Goal: Information Seeking & Learning: Learn about a topic

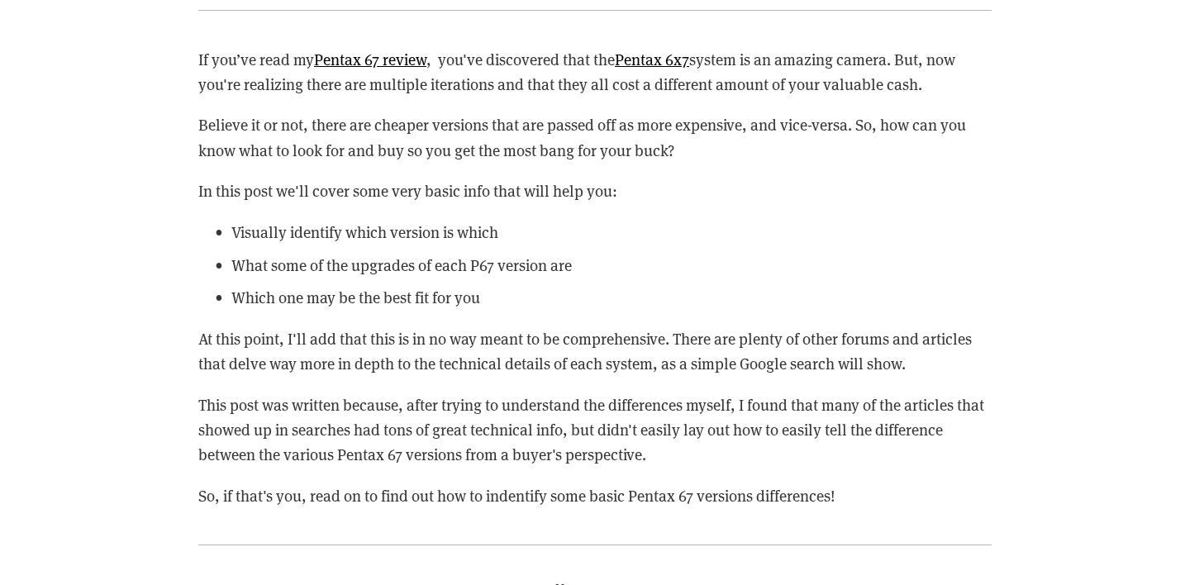
scroll to position [2127, 0]
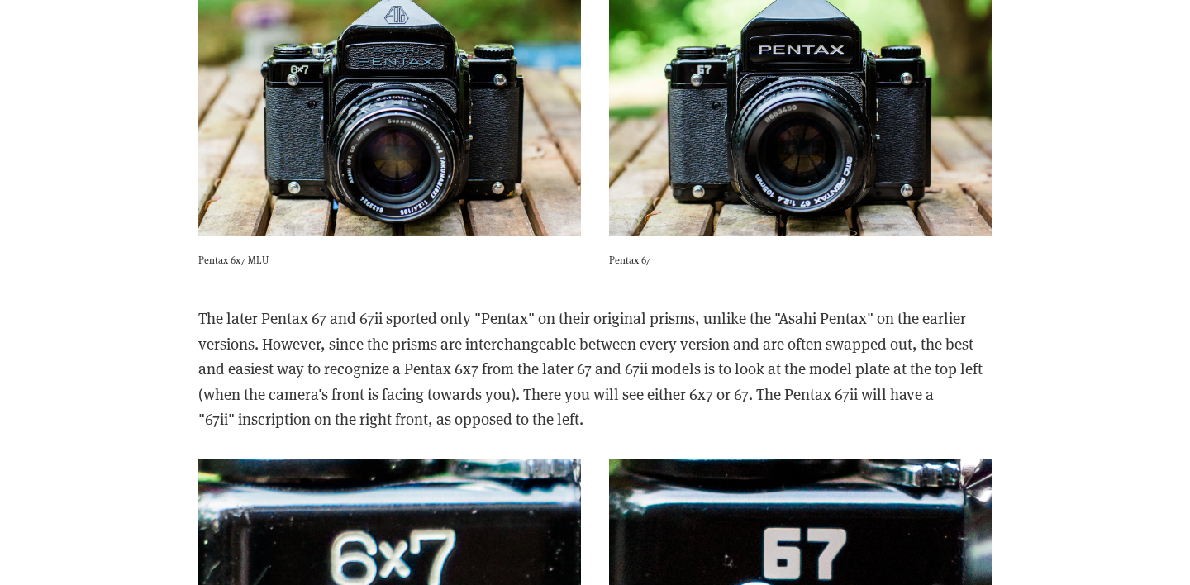
scroll to position [3906, 0]
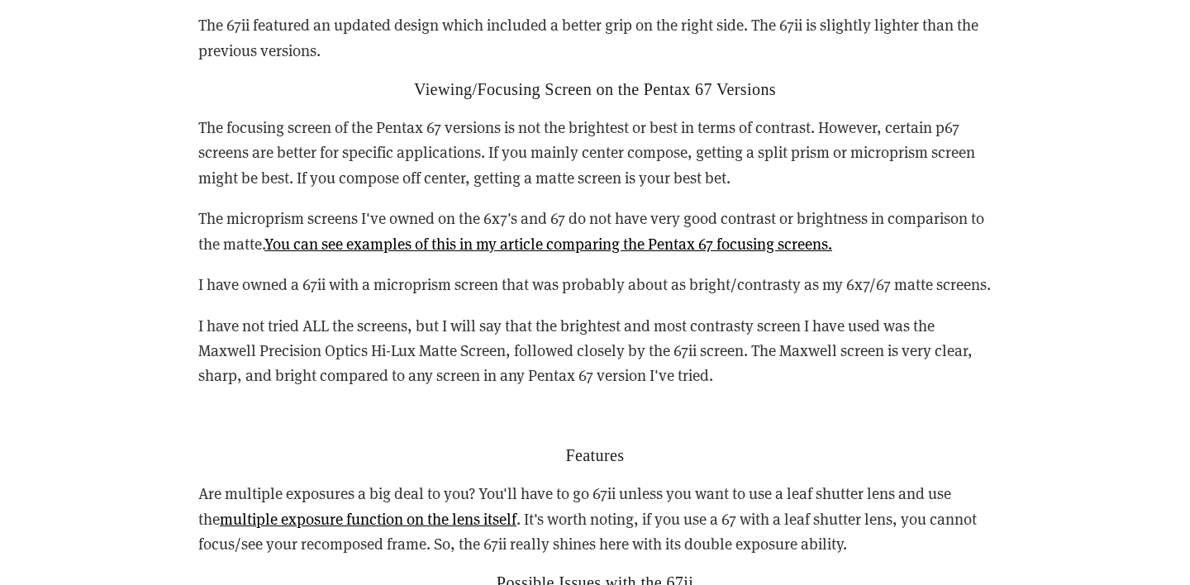
scroll to position [4882, 0]
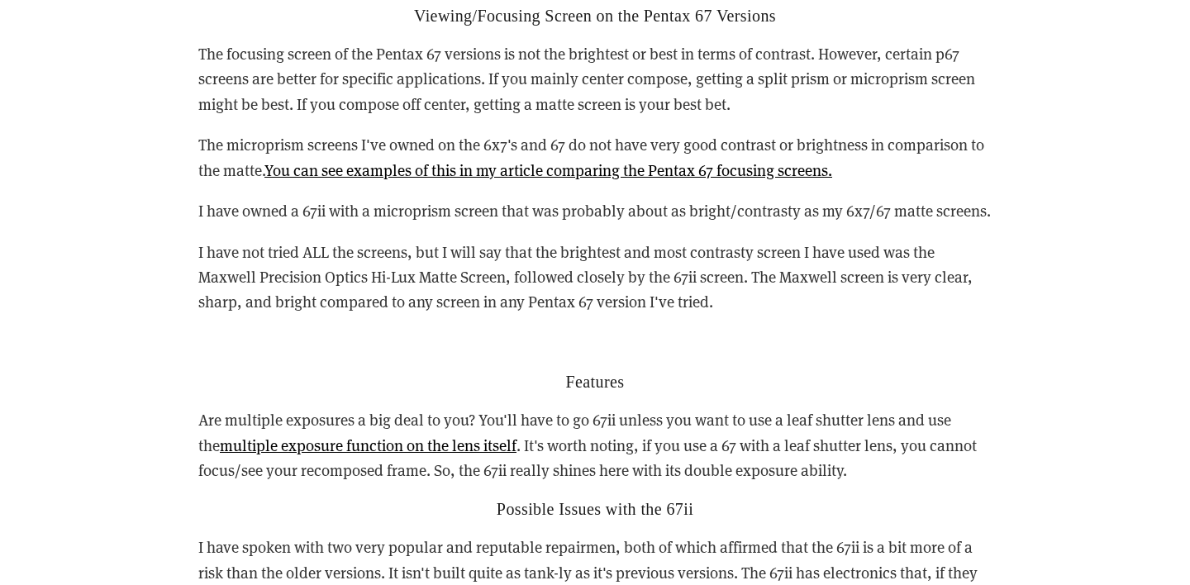
scroll to position [5014, 0]
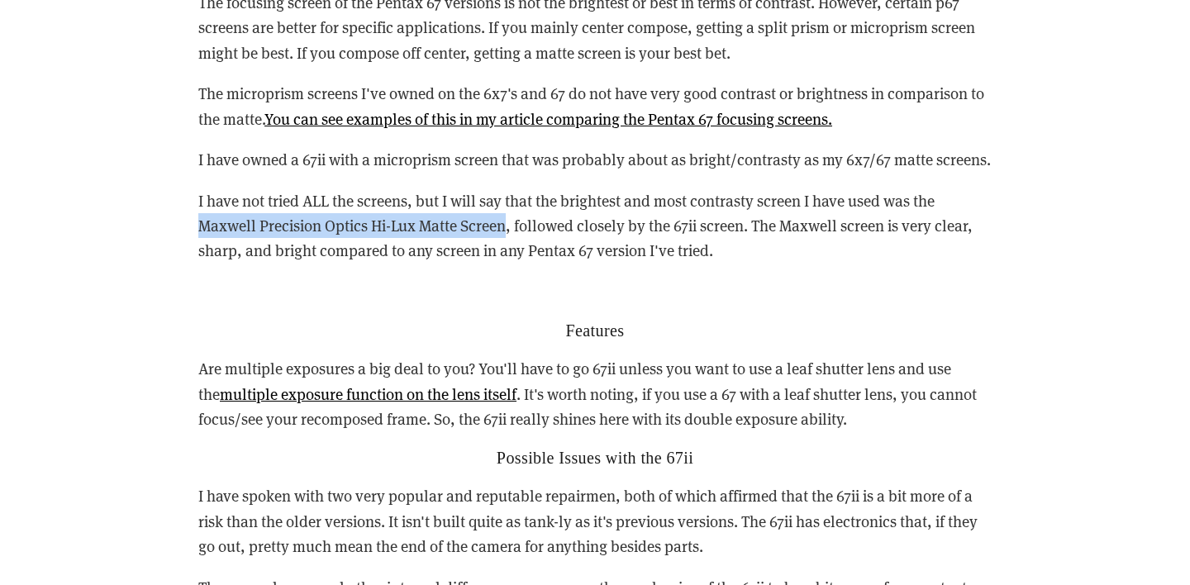
drag, startPoint x: 507, startPoint y: 203, endPoint x: 202, endPoint y: 205, distance: 305.7
click at [202, 205] on p "I have not tried ALL the screens, but I will say that the brightest and most co…" at bounding box center [594, 225] width 793 height 75
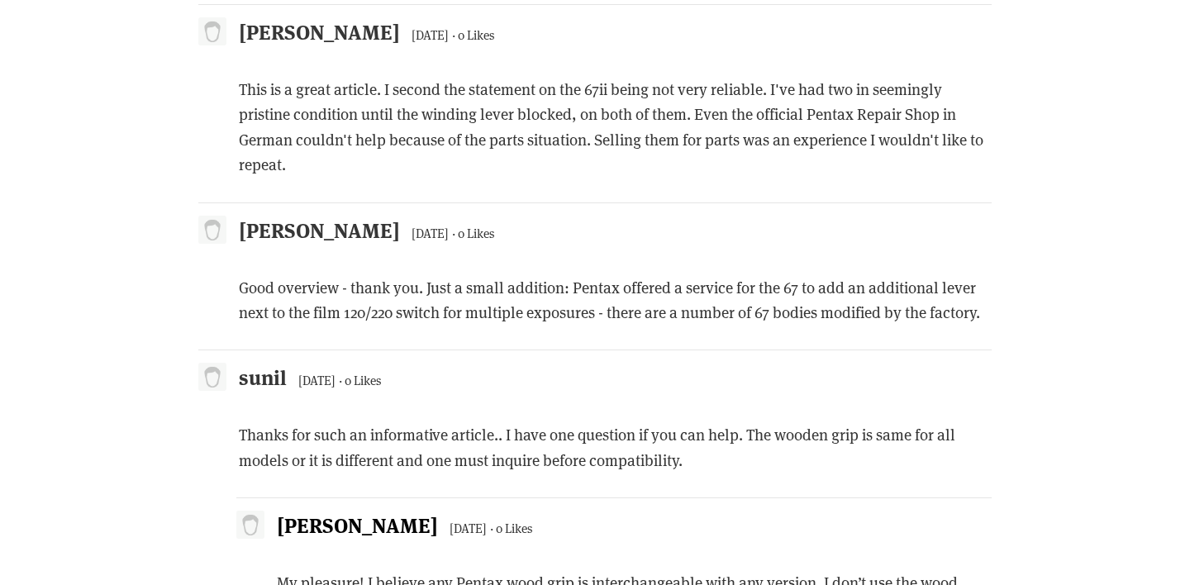
scroll to position [11710, 0]
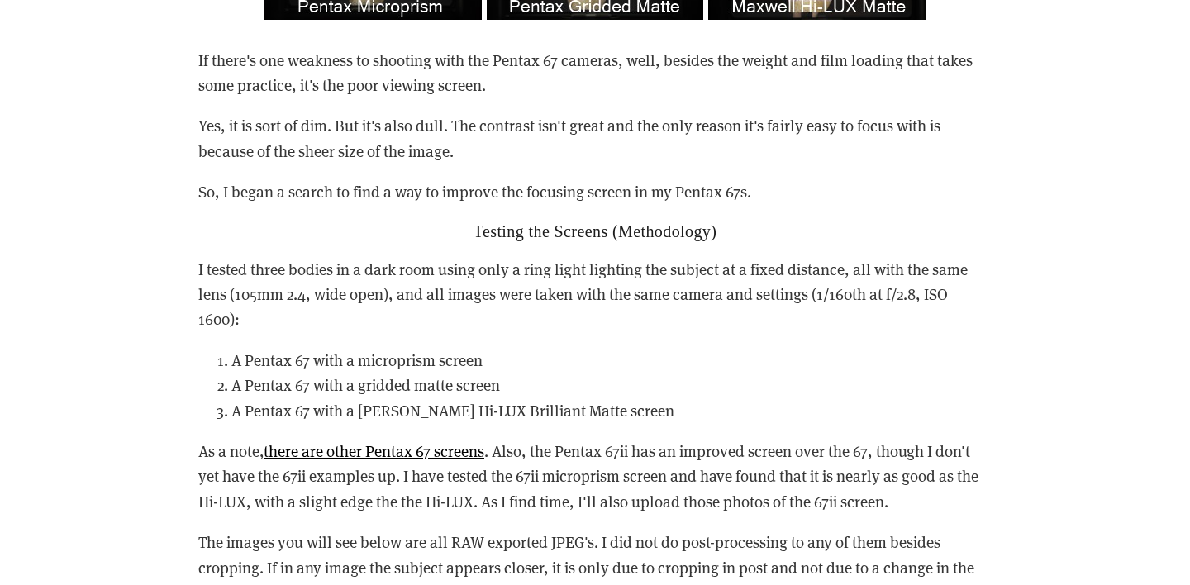
scroll to position [1077, 0]
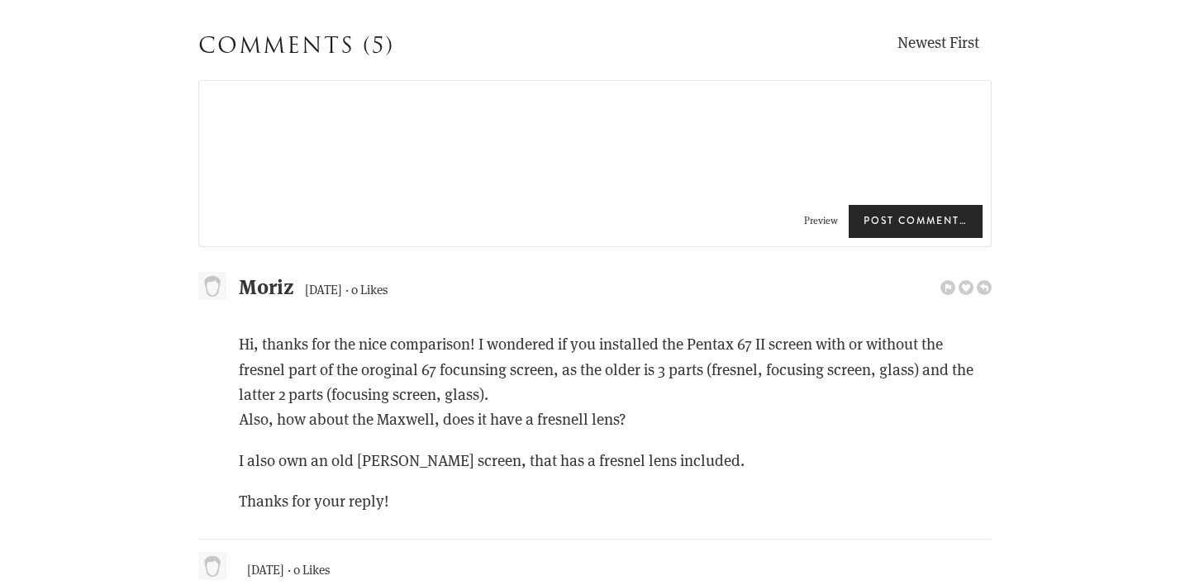
scroll to position [4800, 0]
